Goal: Use online tool/utility: Utilize a website feature to perform a specific function

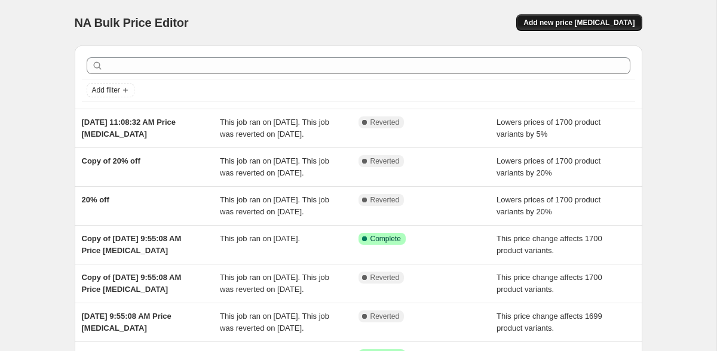
click at [561, 24] on span "Add new price [MEDICAL_DATA]" at bounding box center [579, 23] width 111 height 10
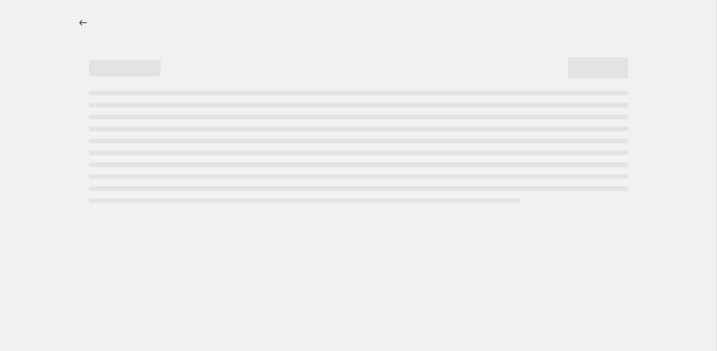
select select "percentage"
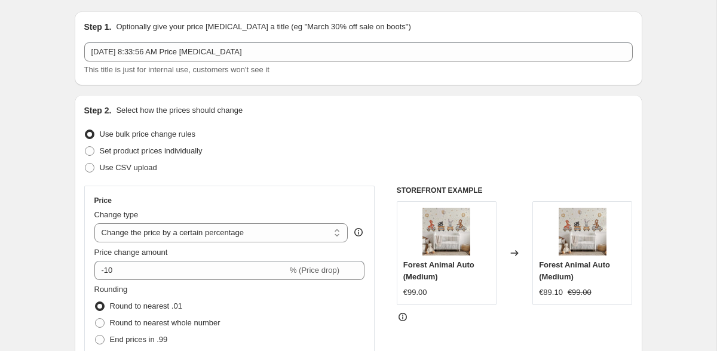
scroll to position [40, 0]
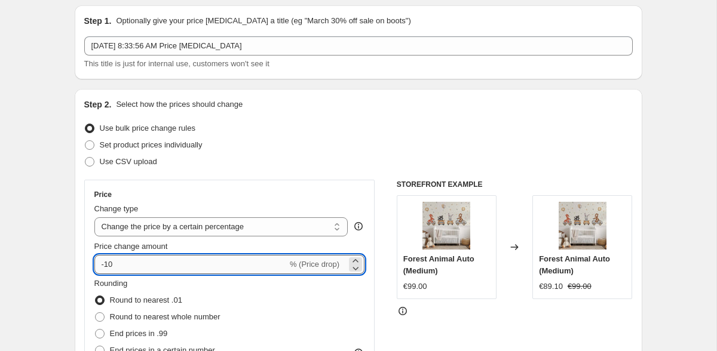
click at [177, 265] on input "-10" at bounding box center [190, 264] width 193 height 19
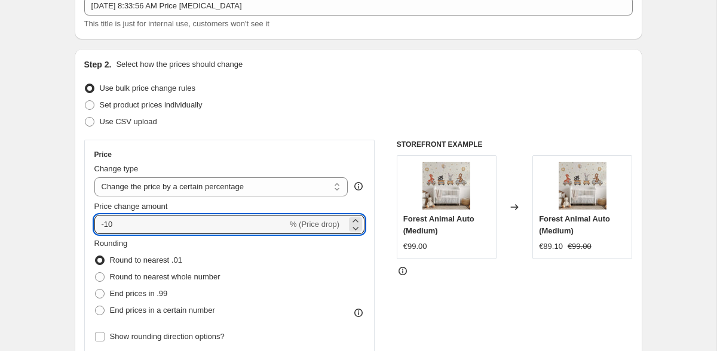
scroll to position [91, 0]
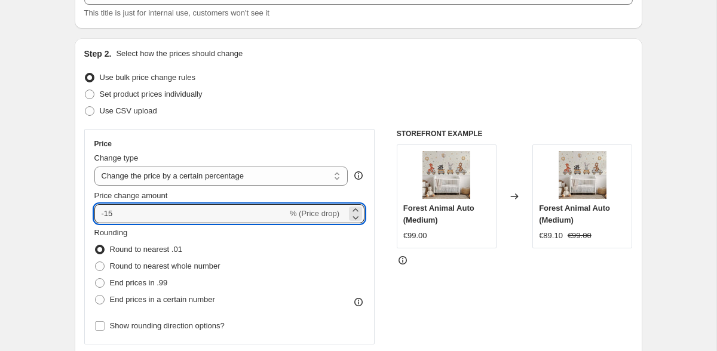
click at [350, 92] on div "Set product prices individually" at bounding box center [358, 94] width 549 height 17
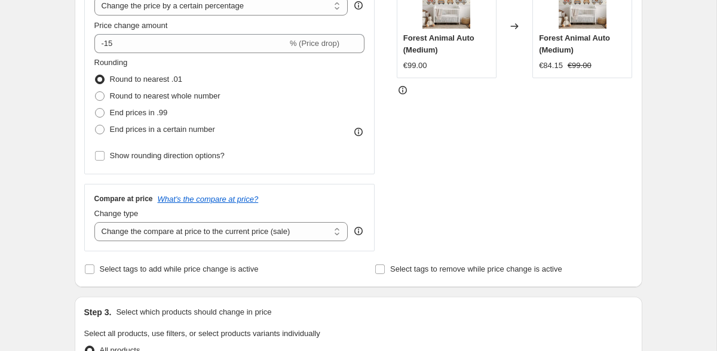
scroll to position [0, 0]
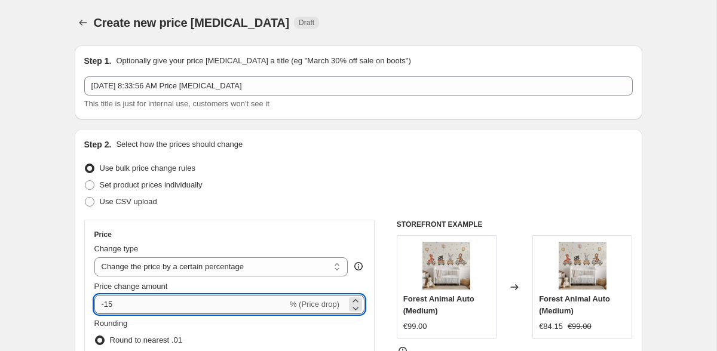
click at [176, 304] on input "-15" at bounding box center [190, 304] width 193 height 19
type input "-17"
click at [368, 187] on div "Set product prices individually" at bounding box center [358, 185] width 549 height 17
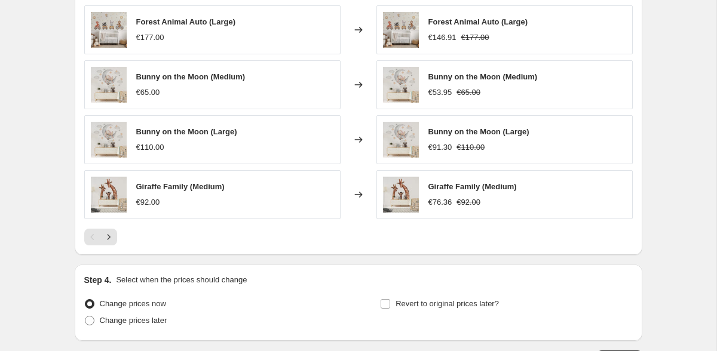
scroll to position [843, 0]
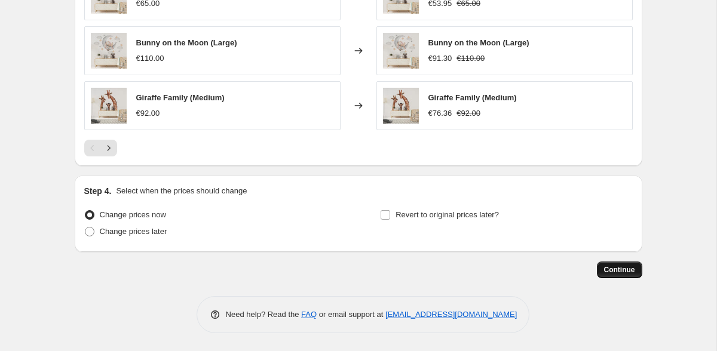
click at [623, 273] on span "Continue" at bounding box center [619, 270] width 31 height 10
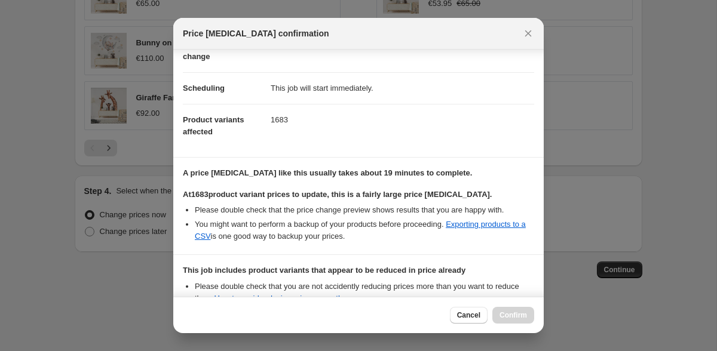
scroll to position [219, 0]
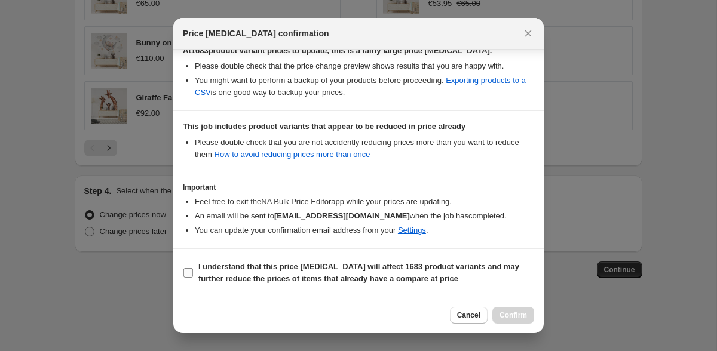
click at [244, 261] on label "I understand that this price [MEDICAL_DATA] will affect 1683 product variants a…" at bounding box center [358, 273] width 351 height 29
click at [193, 268] on input "I understand that this price [MEDICAL_DATA] will affect 1683 product variants a…" at bounding box center [188, 273] width 10 height 10
checkbox input "true"
click at [522, 313] on span "Confirm" at bounding box center [513, 316] width 27 height 10
